Goal: Communication & Community: Answer question/provide support

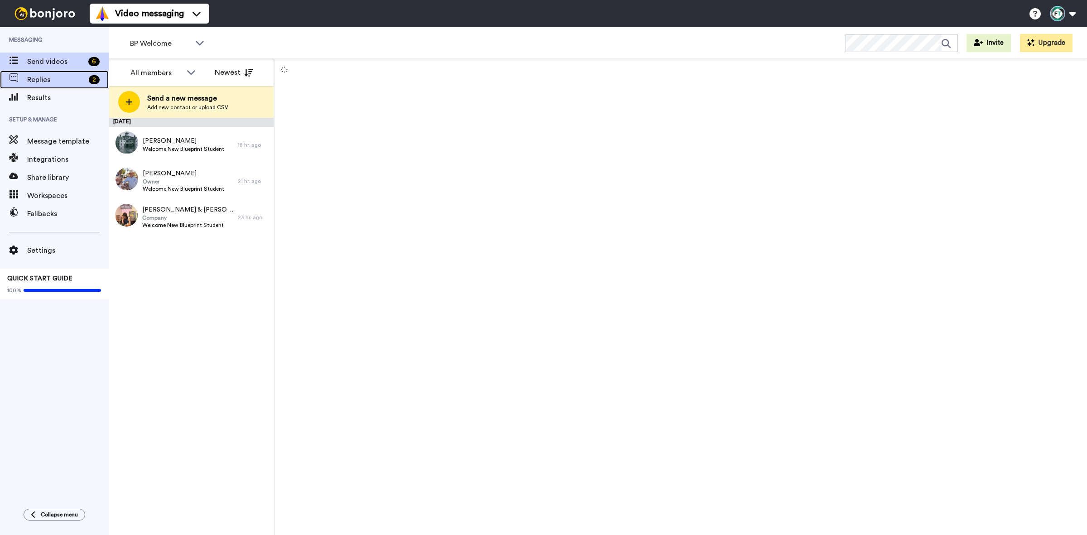
click at [72, 79] on span "Replies" at bounding box center [56, 79] width 58 height 11
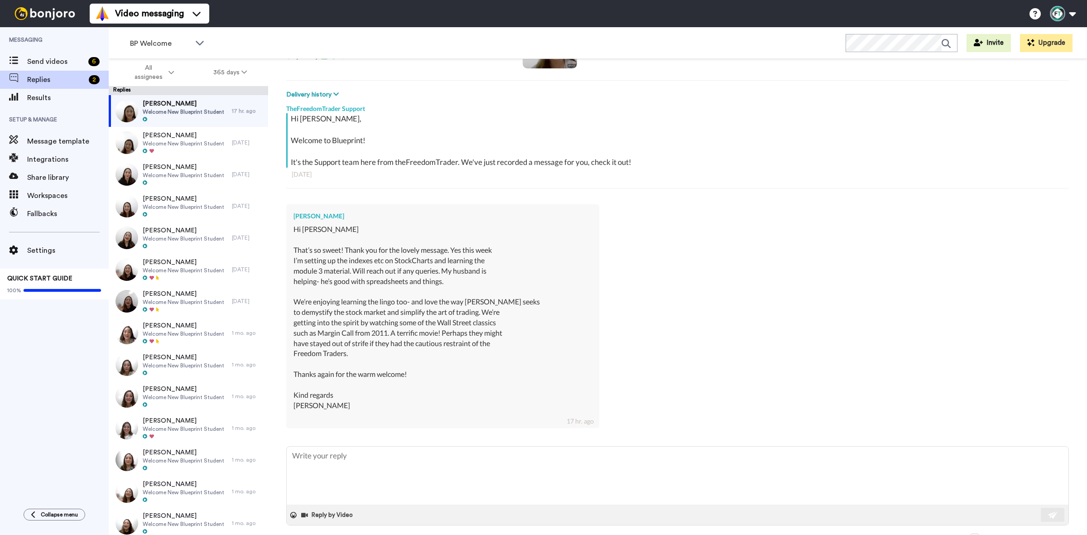
scroll to position [113, 0]
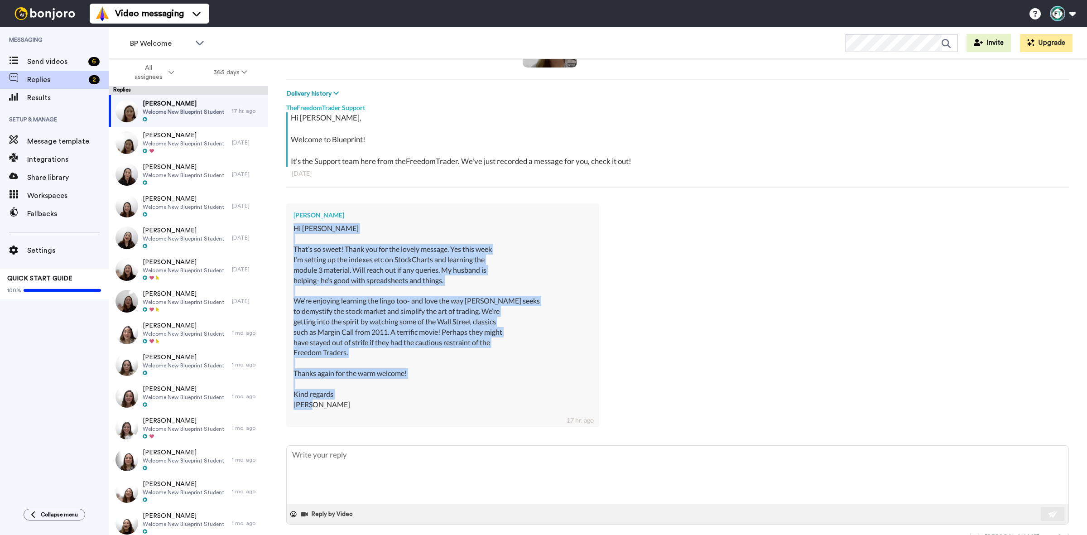
drag, startPoint x: 291, startPoint y: 227, endPoint x: 343, endPoint y: 408, distance: 188.7
click at [343, 408] on div "[PERSON_NAME] Hi [PERSON_NAME] That’s so sweet! Thank you for the lovely messag…" at bounding box center [442, 315] width 313 height 224
copy div "Hi [PERSON_NAME] That’s so sweet! Thank you for the lovely message. Yes this we…"
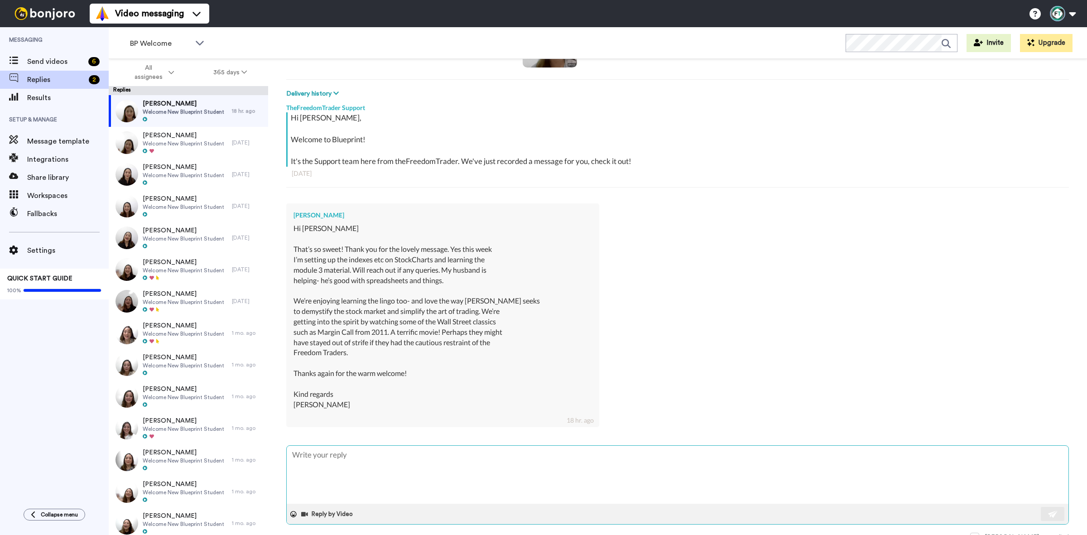
click at [331, 464] on textarea at bounding box center [678, 475] width 782 height 58
paste textarea "Lo Ipsum, Dolo sitametcon adip el sed—doeiu tem! Inci utlabor etdo mag’al enim …"
type textarea "x"
type textarea "Lo Ipsum, Dolo sitametcon adip el sed—doeiu tem! Inci utlabor etdo mag’al enim …"
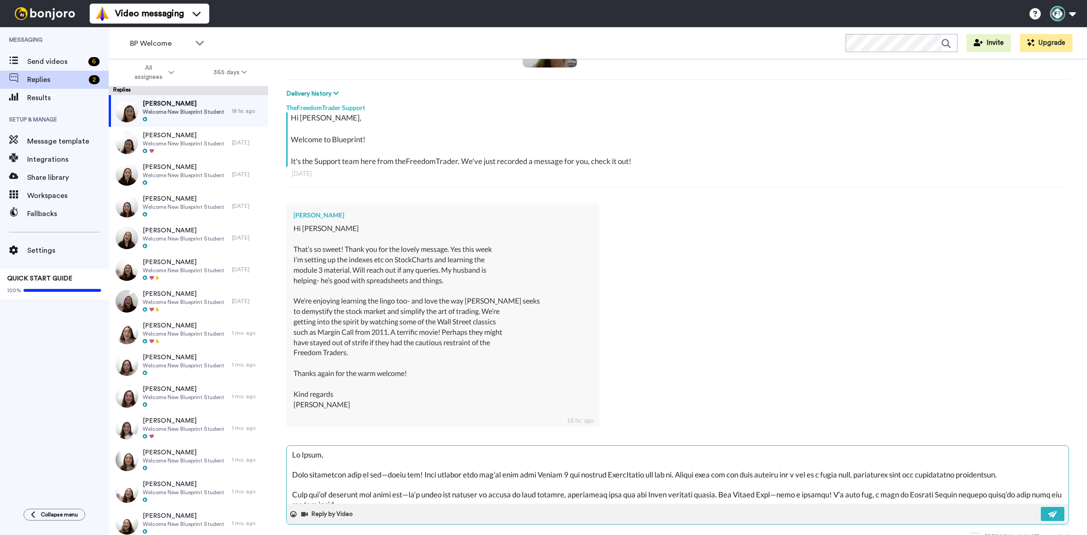
scroll to position [94, 0]
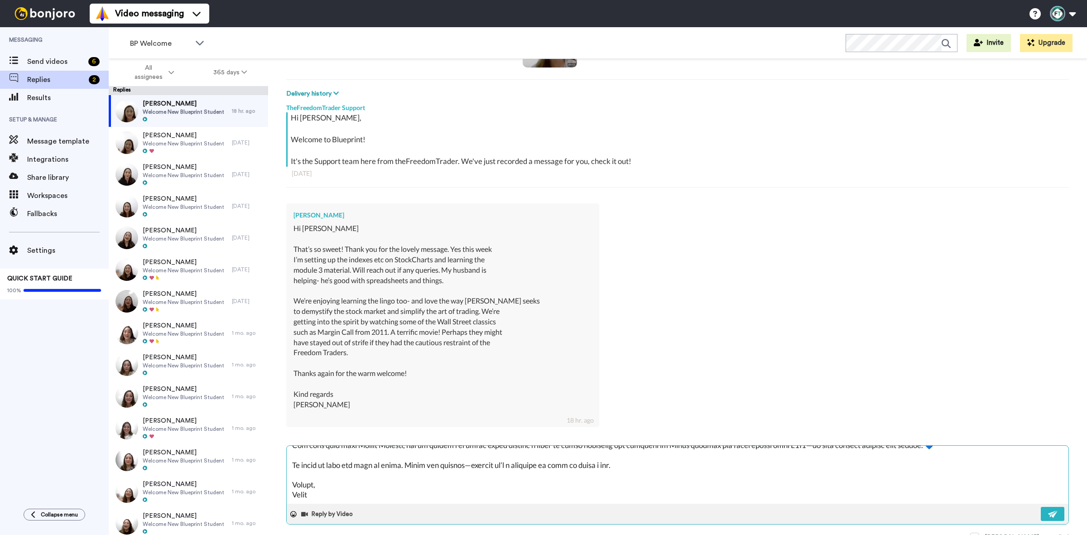
type textarea "x"
type textarea "Lo Ipsum, Dolo sitametcon adip el sed—doeiu tem! Inci utlabor etdo mag’al enim …"
type textarea "x"
type textarea "Lo Ipsum, Dolo sitametcon adip el sed—doeiu tem! Inci utlabor etdo mag’al enim …"
type textarea "x"
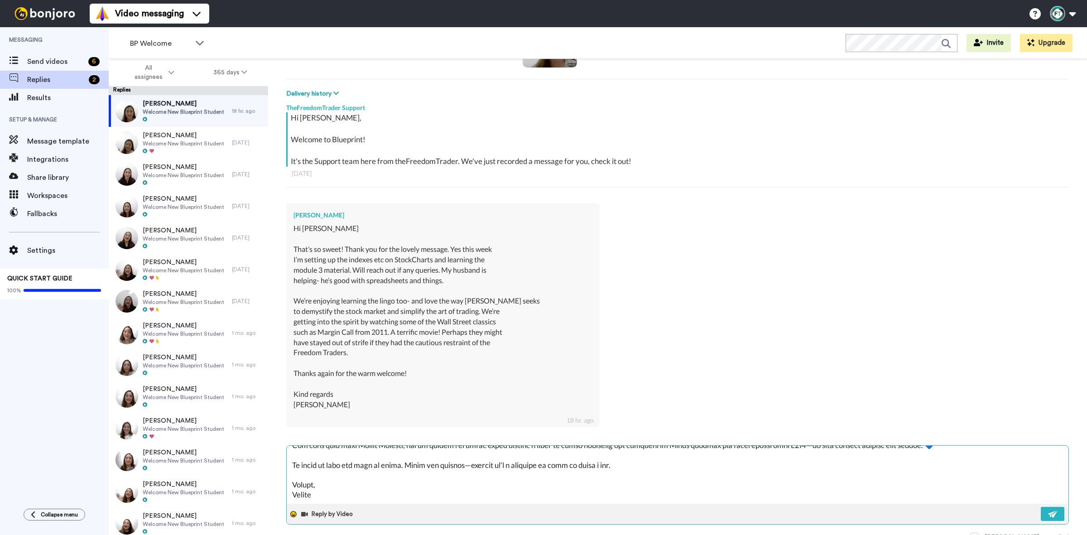
type textarea "Lo Ipsum, Dolo sitametcon adip el sed—doeiu tem! Inci utlabor etdo mag’al enim …"
click at [293, 515] on icon at bounding box center [293, 514] width 6 height 6
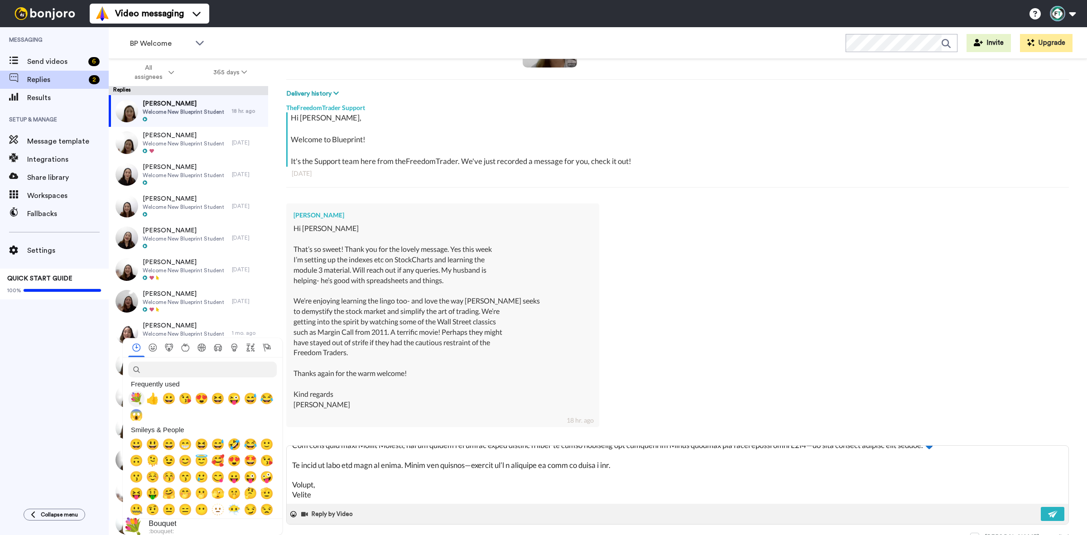
click at [136, 397] on span "💐" at bounding box center [137, 398] width 14 height 13
type textarea "x"
type textarea "Lo Ipsum, Dolo sitametcon adip el sed—doeiu tem! Inci utlabor etdo mag’al enim …"
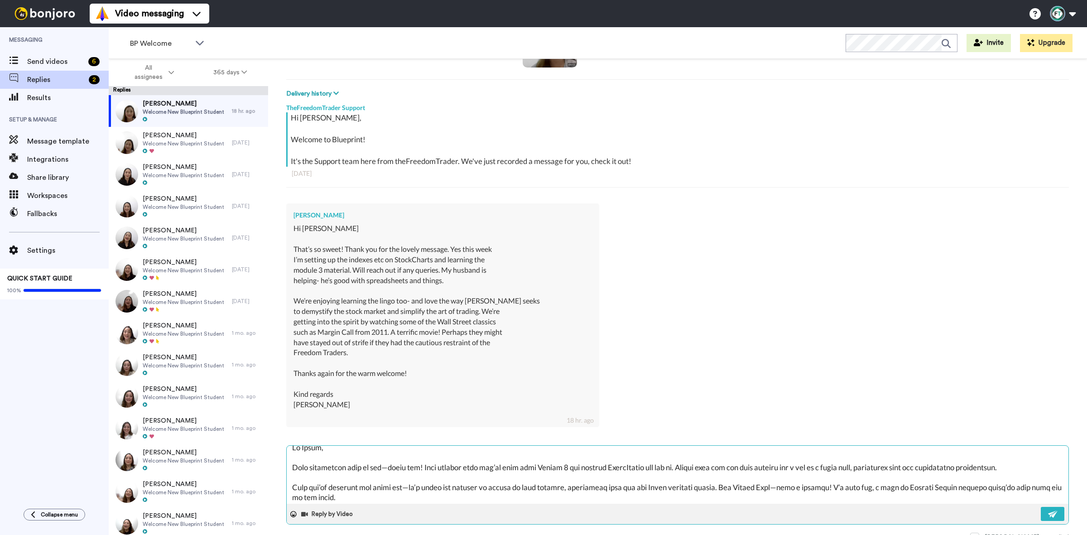
scroll to position [0, 0]
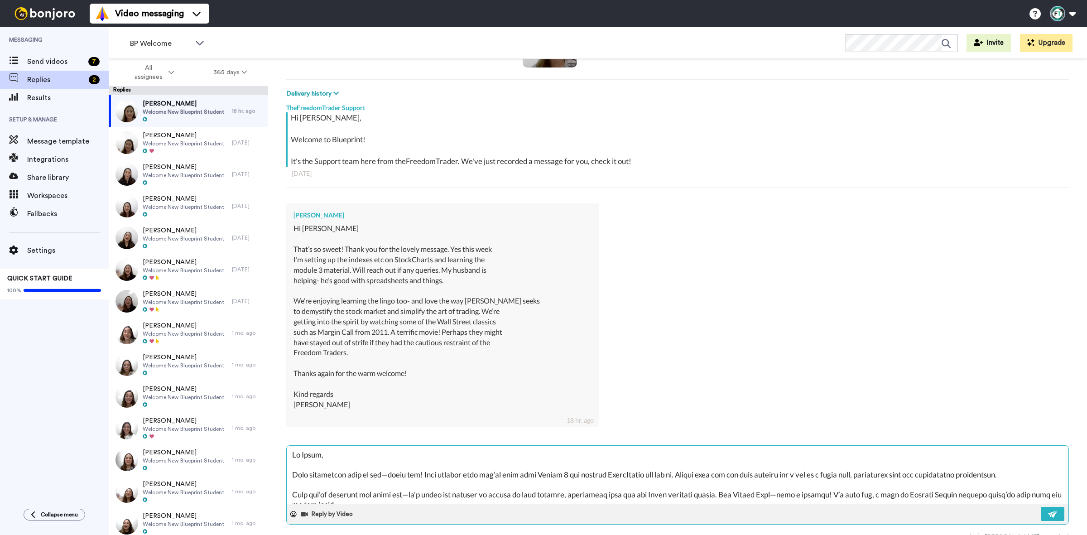
drag, startPoint x: 392, startPoint y: 477, endPoint x: 392, endPoint y: 490, distance: 13.1
click at [392, 477] on textarea at bounding box center [678, 475] width 782 height 58
type textarea "x"
type textarea "Lo Ipsum, Dolo sitametcon adip el seddoeiu tem! Inci utlabor etdo mag’al enim a…"
type textarea "x"
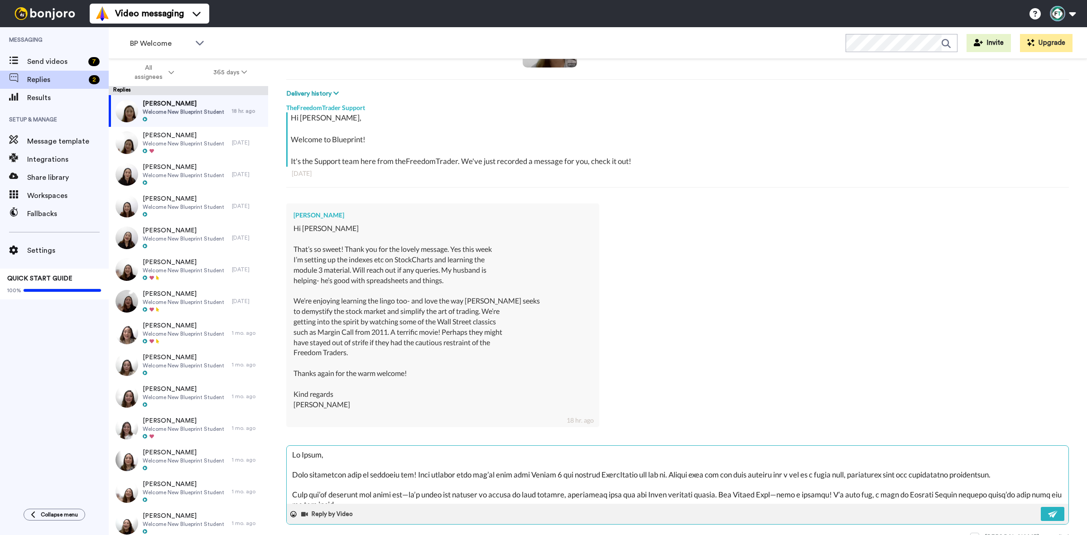
type textarea "Lo Ipsum, Dolo sitametcon adip el sed,doeiu tem! Inci utlabor etdo mag’al enim …"
type textarea "x"
type textarea "Lo Ipsum, Dolo sitametcon adip el sed, doeiu tem! Inci utlabor etdo mag’al enim…"
click at [407, 495] on textarea at bounding box center [678, 475] width 782 height 58
type textarea "x"
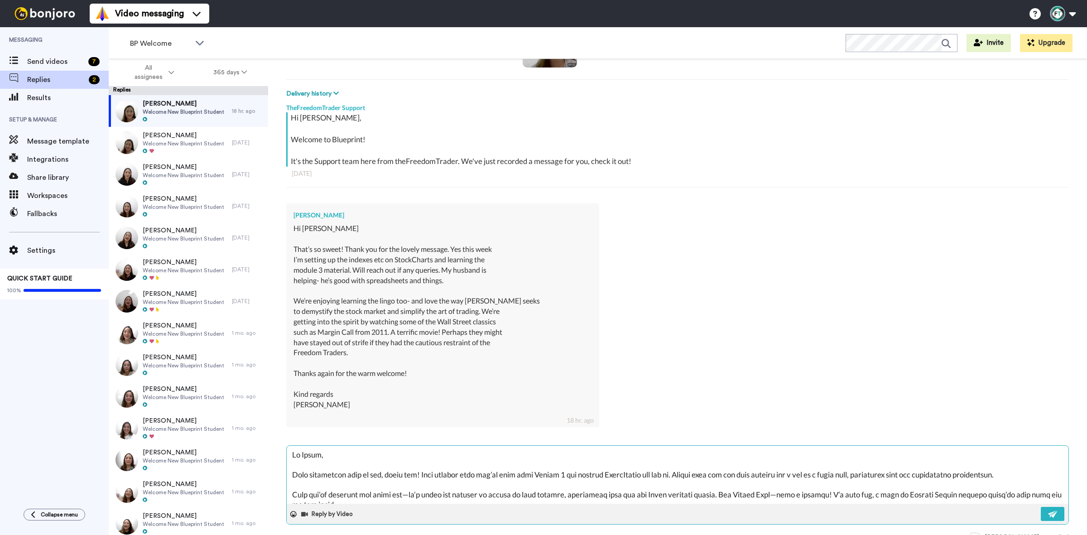
type textarea "Lo Ipsum, Dolo sitametcon adip el sed, doeiu tem! Inci utlabor etdo mag’al enim…"
type textarea "x"
type textarea "Lo Ipsum, Dolo sitametcon adip el sed, doeiu tem! Inci utlabor etdo mag’al enim…"
type textarea "x"
type textarea "Lo Ipsum, Dolo sitametcon adip el sed, doeiu tem! Inci utlabor etdo mag’al enim…"
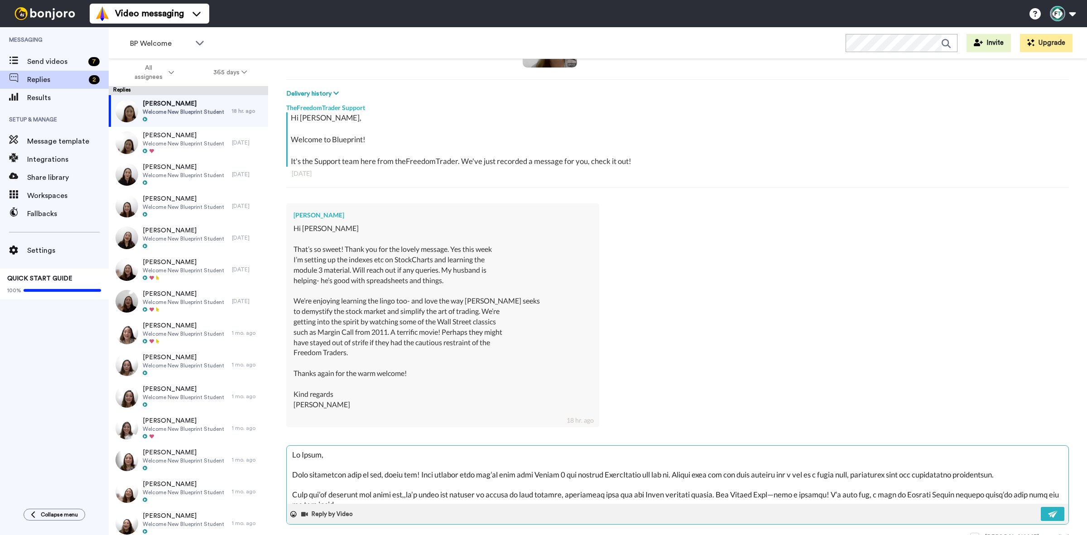
type textarea "x"
type textarea "Lo Ipsum, Dolo sitametcon adip el sed, doeiu tem! Inci utlabor etdo mag’al enim…"
type textarea "x"
type textarea "Lo Ipsum, Dolo sitametcon adip el sed, doeiu tem! Inci utlabor etdo mag’al enim…"
type textarea "x"
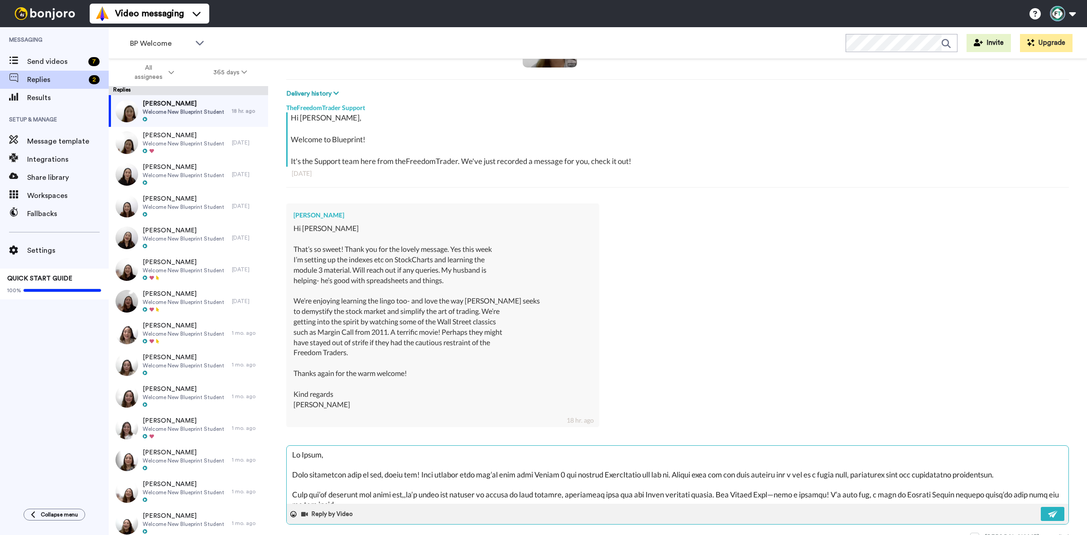
type textarea "Lo Ipsum, Dolo sitametcon adip el sed, doeiu tem! Inci utlabor etdo mag’al enim…"
type textarea "x"
type textarea "Lo Ipsum, Dolo sitametcon adip el sed, doeiu tem! Inci utlabor etdo mag’al enim…"
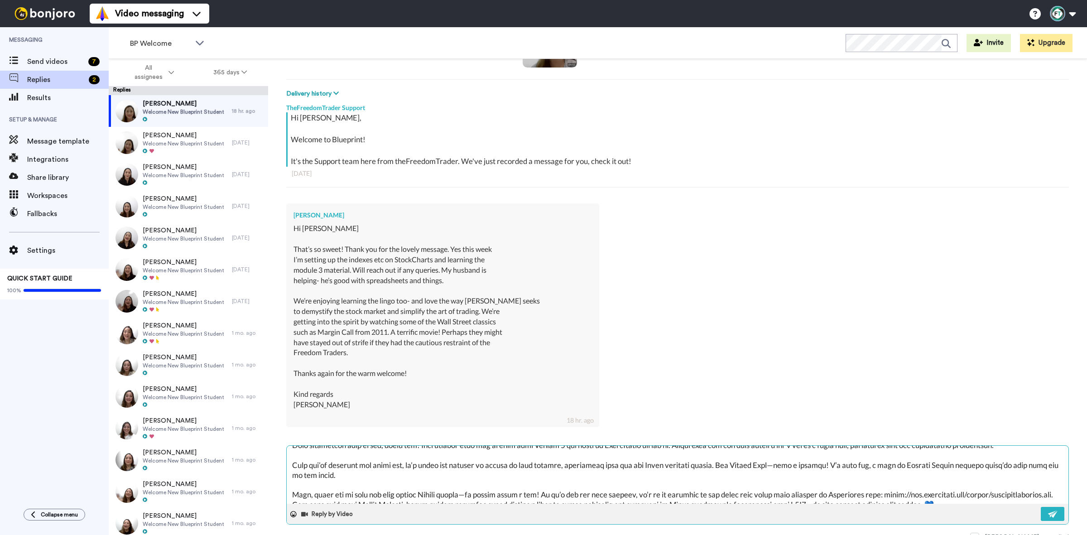
scroll to position [57, 0]
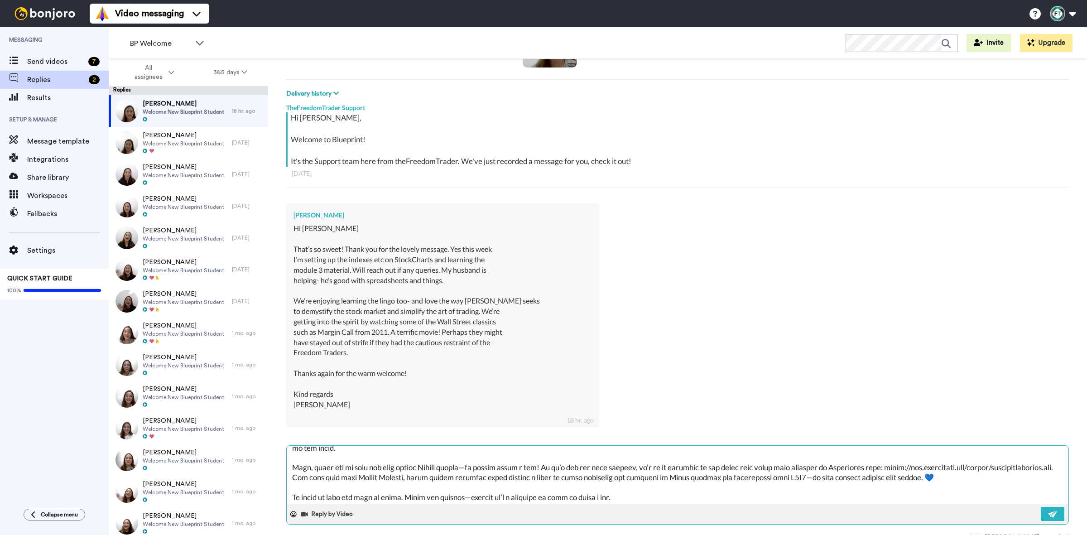
click at [489, 479] on textarea at bounding box center [678, 475] width 782 height 58
type textarea "x"
type textarea "Lo Ipsum, Dolo sitametcon adip el sed, doeiu tem! Inci utlabor etdo mag’al enim…"
type textarea "x"
type textarea "Lo Ipsum, Dolo sitametcon adip el sed, doeiu tem! Inci utlabor etdo mag’al enim…"
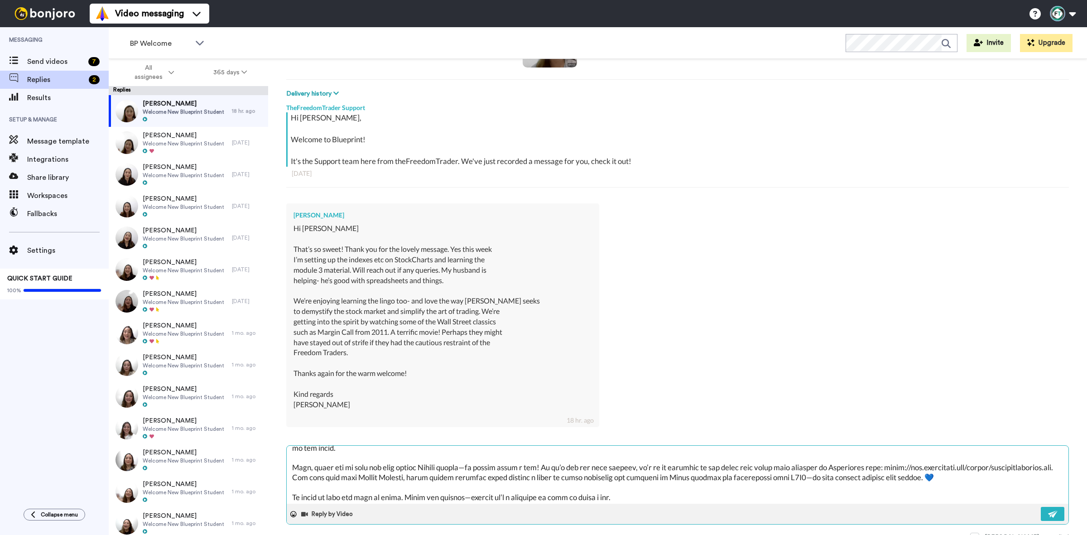
type textarea "x"
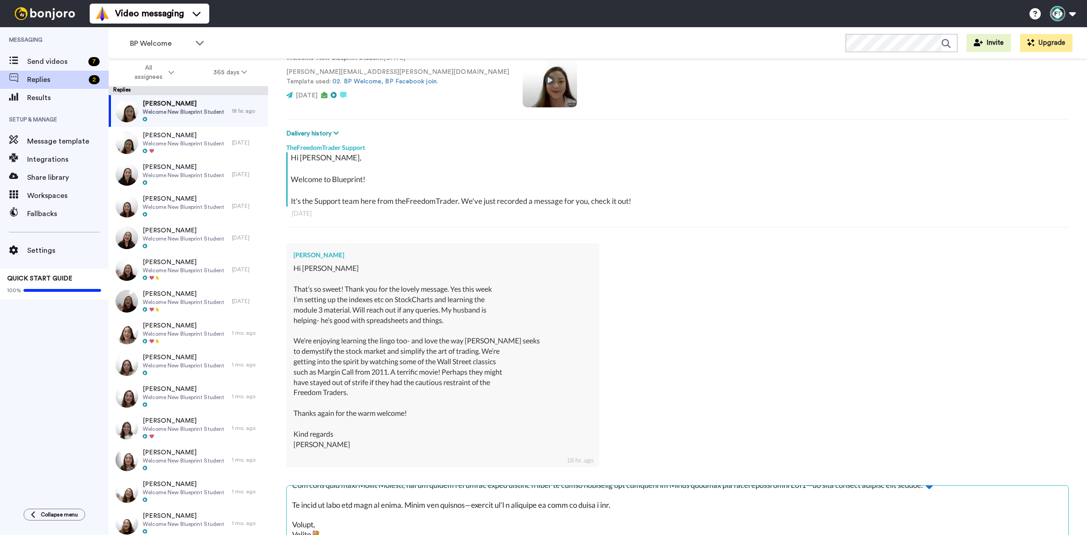
scroll to position [120, 0]
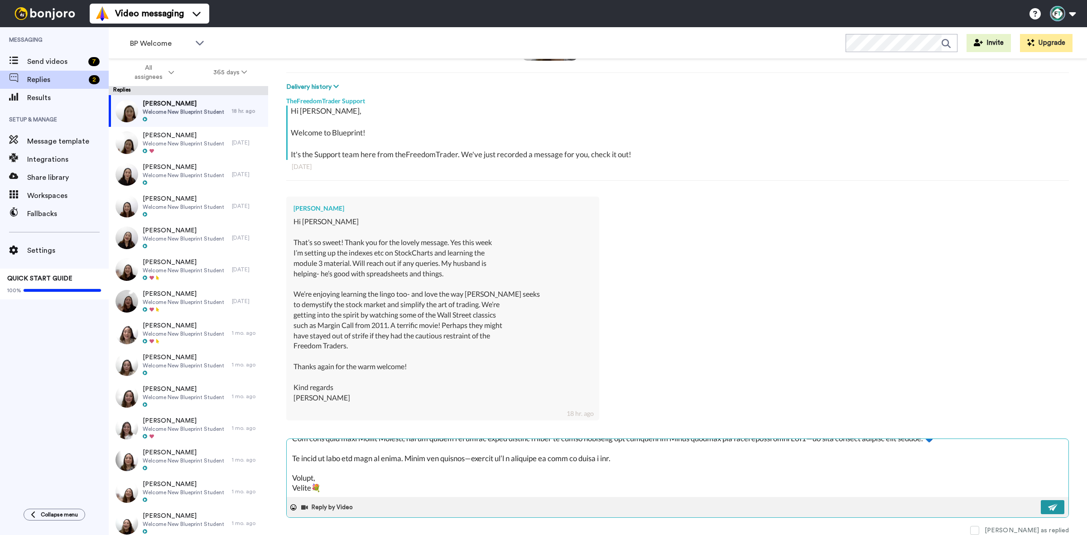
type textarea "Lo Ipsum, Dolo sitametcon adip el sed, doeiu tem! Inci utlabor etdo mag’al enim…"
click at [1048, 505] on img at bounding box center [1053, 507] width 10 height 7
type textarea "x"
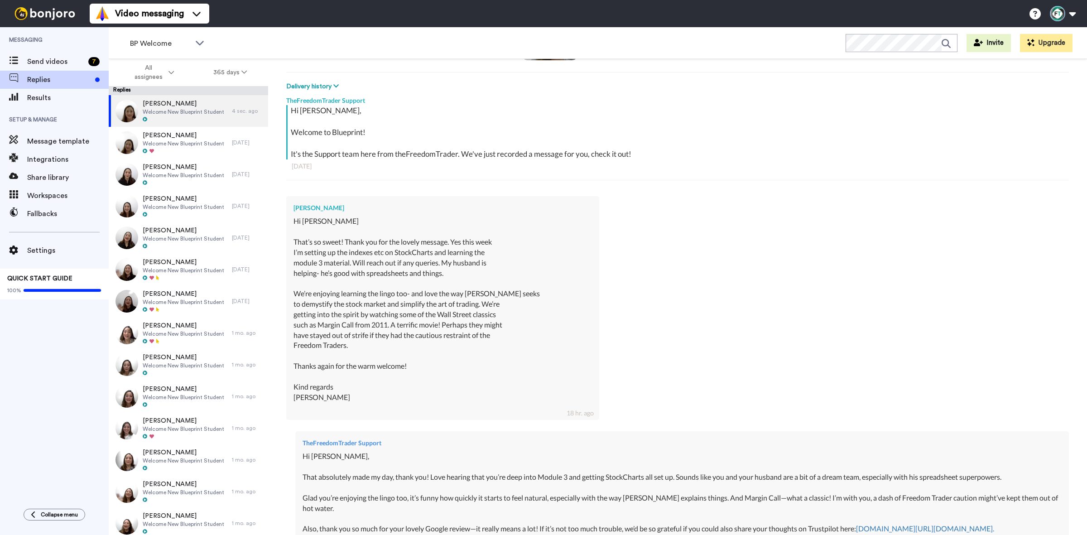
scroll to position [314, 0]
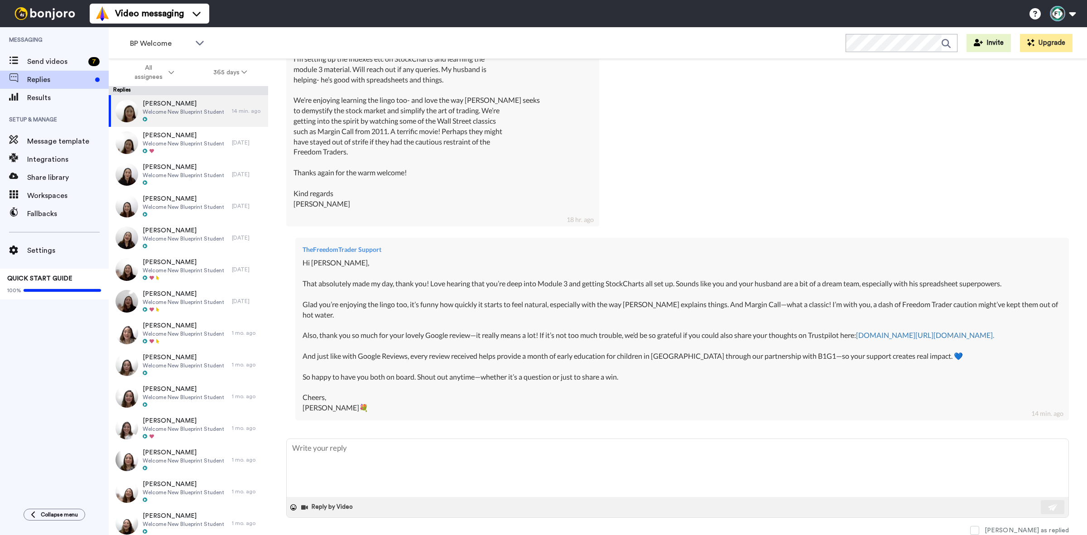
type textarea "x"
